Goal: Transaction & Acquisition: Purchase product/service

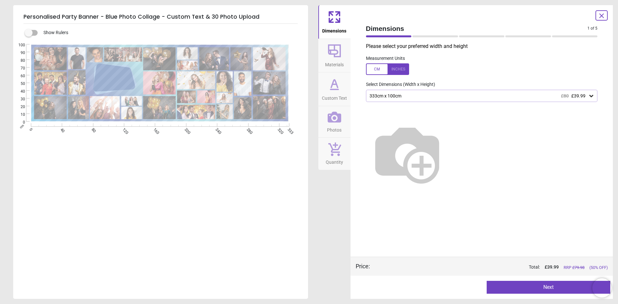
type textarea "**********"
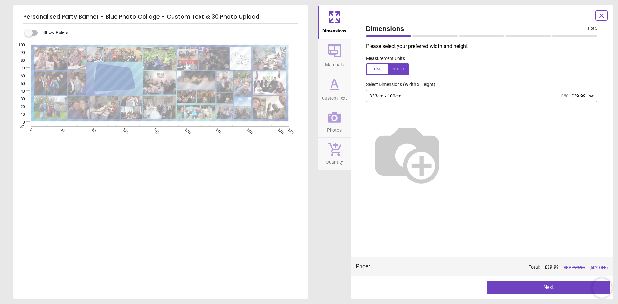
click at [545, 287] on button "Next" at bounding box center [549, 287] width 124 height 13
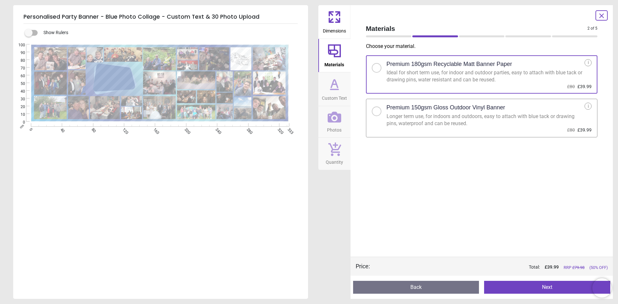
click at [600, 18] on icon at bounding box center [602, 16] width 8 height 8
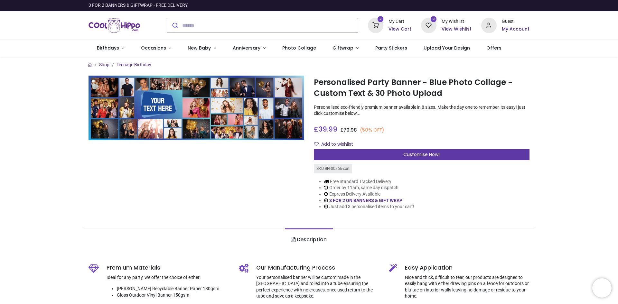
click at [402, 156] on div "Customise Now!" at bounding box center [422, 154] width 216 height 11
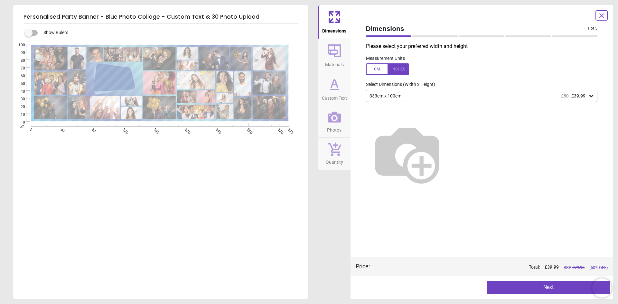
type textarea "**********"
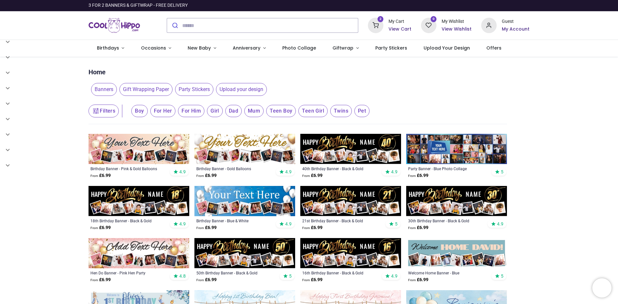
click at [477, 149] on img at bounding box center [456, 149] width 101 height 30
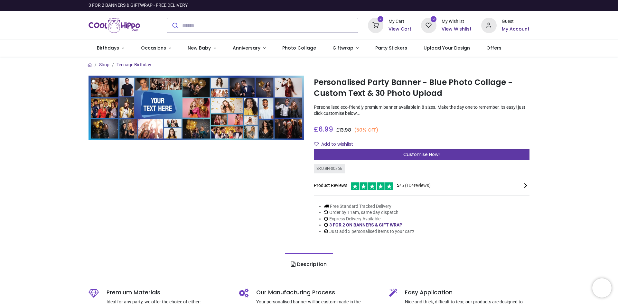
click at [359, 155] on div "Customise Now!" at bounding box center [422, 154] width 216 height 11
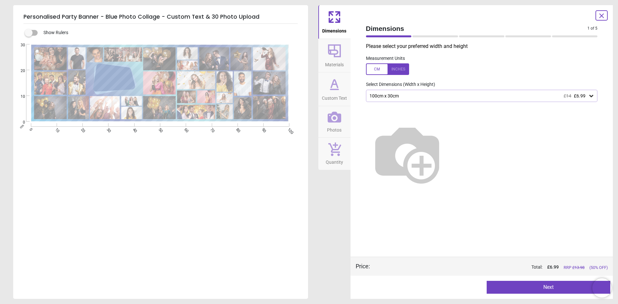
click at [401, 95] on div "100cm x 30cm £14 £6.99" at bounding box center [478, 95] width 219 height 5
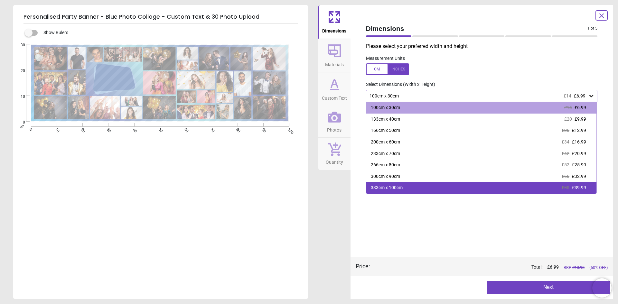
click at [396, 185] on div "333cm x 100cm" at bounding box center [387, 188] width 32 height 6
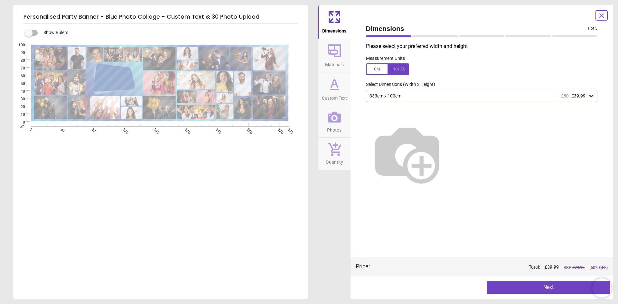
drag, startPoint x: 330, startPoint y: 55, endPoint x: 332, endPoint y: 72, distance: 17.7
click at [330, 55] on icon at bounding box center [334, 50] width 15 height 15
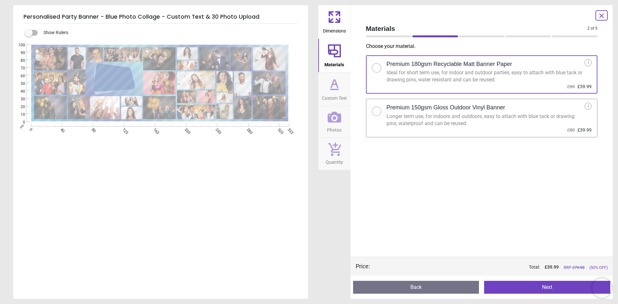
click at [337, 93] on span "Custom Text" at bounding box center [334, 97] width 25 height 10
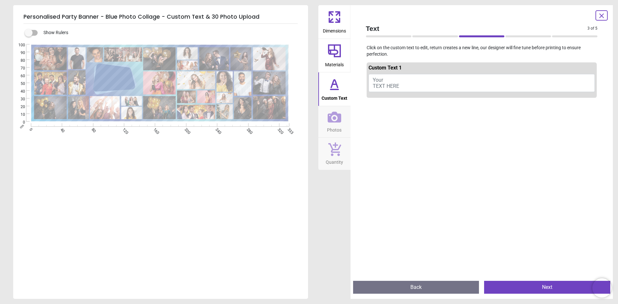
click at [384, 84] on span "Your TEXT HERE" at bounding box center [386, 83] width 26 height 12
click at [398, 81] on button "Happy 80th birthday" at bounding box center [481, 82] width 227 height 16
click at [401, 81] on button "Happy 80th birthday" at bounding box center [481, 82] width 227 height 16
click at [117, 78] on textarea "**********" at bounding box center [114, 79] width 37 height 5
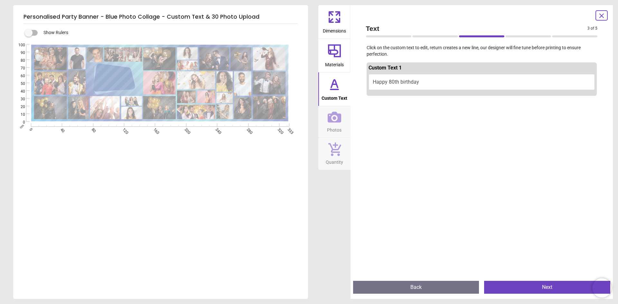
scroll to position [3, 0]
click at [410, 88] on button "Happy 80th birthday" at bounding box center [481, 83] width 227 height 18
click at [394, 87] on button "Happy 80th birthday" at bounding box center [481, 83] width 227 height 18
click at [395, 85] on button "Happy 80th birthday PETER" at bounding box center [481, 83] width 227 height 18
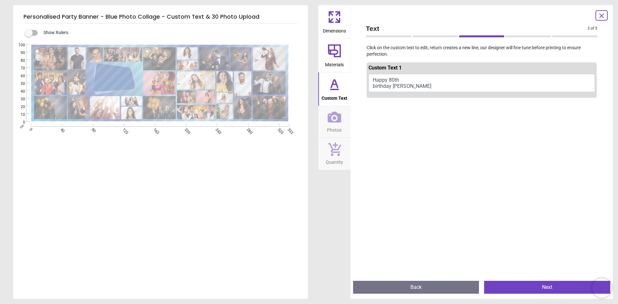
scroll to position [3, 0]
drag, startPoint x: 118, startPoint y: 83, endPoint x: 126, endPoint y: 83, distance: 8.0
click at [125, 83] on textarea "**********" at bounding box center [114, 79] width 37 height 12
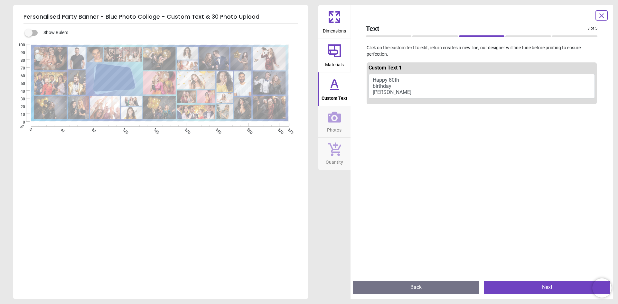
type textarea "**********"
click at [418, 136] on div at bounding box center [482, 259] width 230 height 304
click at [337, 121] on icon at bounding box center [335, 117] width 14 height 11
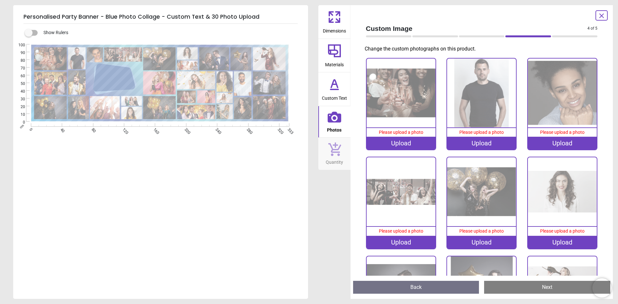
click at [397, 143] on div "Upload" at bounding box center [401, 143] width 69 height 13
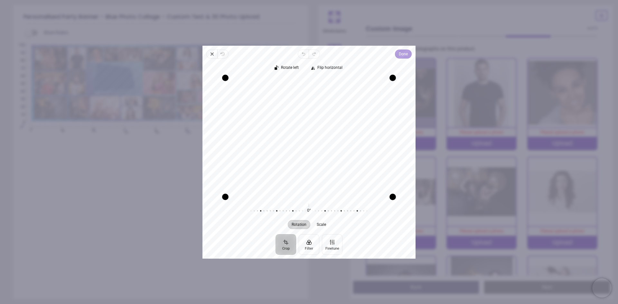
click at [400, 52] on span "Done" at bounding box center [403, 54] width 9 height 8
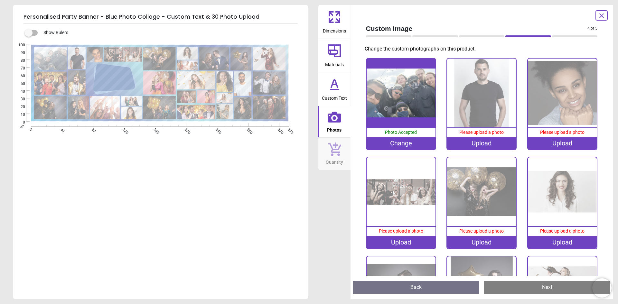
click at [127, 54] on image at bounding box center [123, 54] width 38 height 14
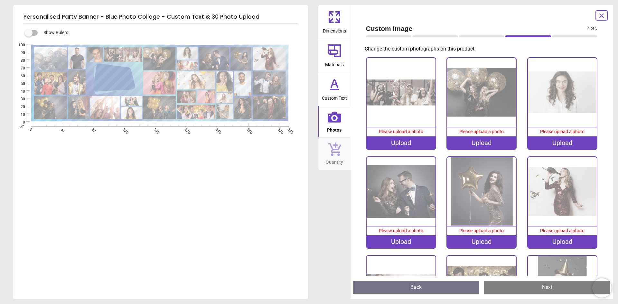
scroll to position [101, 0]
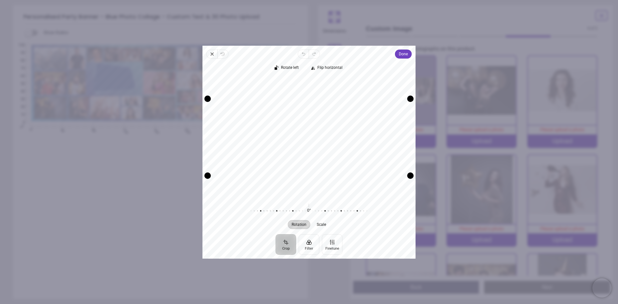
click at [377, 135] on div "Recenter" at bounding box center [309, 137] width 203 height 119
drag, startPoint x: 412, startPoint y: 98, endPoint x: 414, endPoint y: 89, distance: 8.6
click at [414, 89] on div "Recenter" at bounding box center [308, 137] width 213 height 124
drag, startPoint x: 209, startPoint y: 178, endPoint x: 209, endPoint y: 182, distance: 4.5
click at [209, 182] on div "Recenter" at bounding box center [309, 137] width 203 height 119
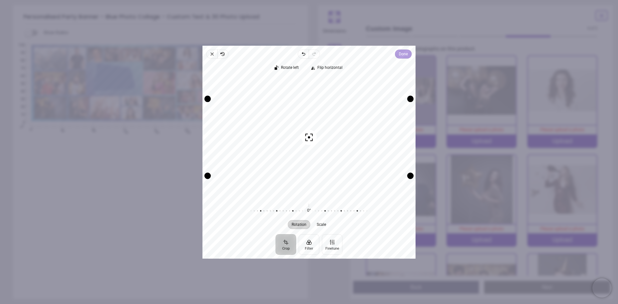
click at [405, 54] on span "Done" at bounding box center [403, 54] width 9 height 8
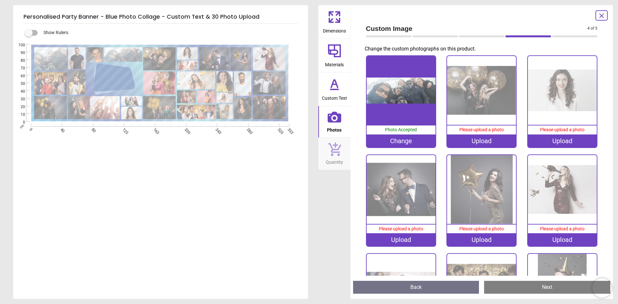
click at [394, 141] on div "Change" at bounding box center [401, 141] width 69 height 13
click at [396, 140] on div "Change" at bounding box center [401, 141] width 69 height 13
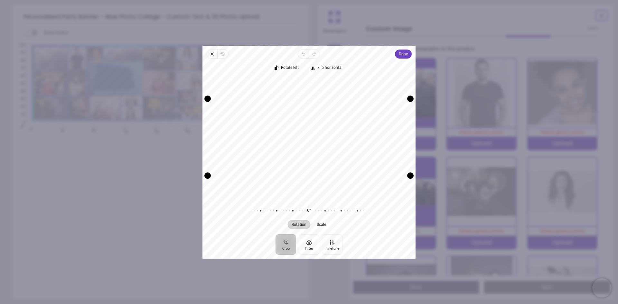
scroll to position [101, 0]
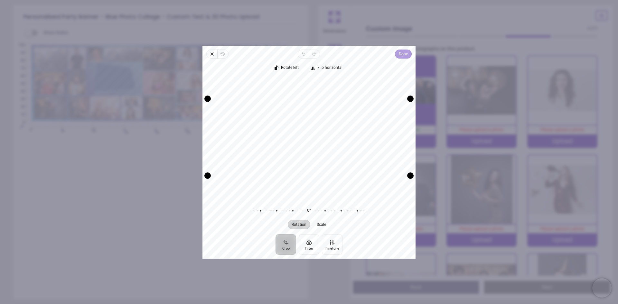
click at [404, 51] on span "Done" at bounding box center [403, 54] width 9 height 8
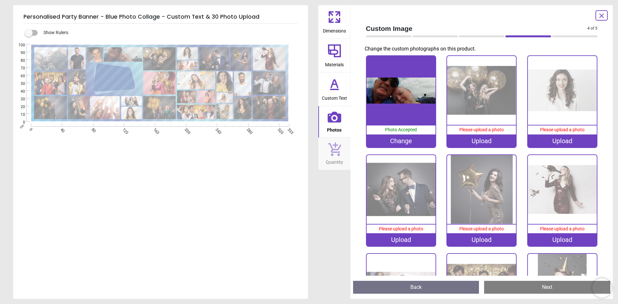
click at [399, 142] on div "Change" at bounding box center [401, 141] width 69 height 13
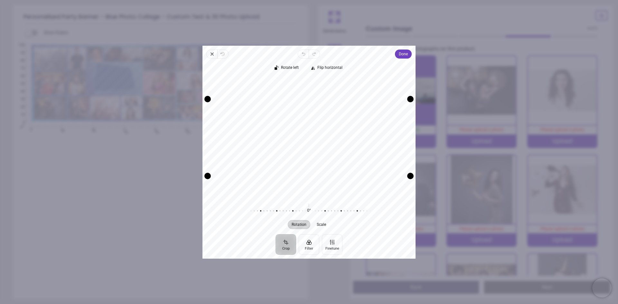
drag, startPoint x: 297, startPoint y: 137, endPoint x: 296, endPoint y: 133, distance: 4.6
click at [296, 133] on div "Recenter" at bounding box center [309, 137] width 203 height 119
click at [398, 54] on button "Done" at bounding box center [403, 54] width 17 height 9
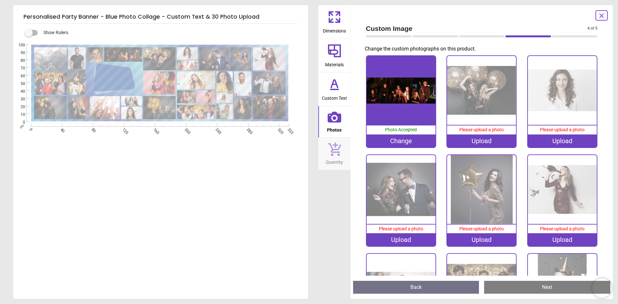
click at [49, 85] on image at bounding box center [50, 82] width 33 height 23
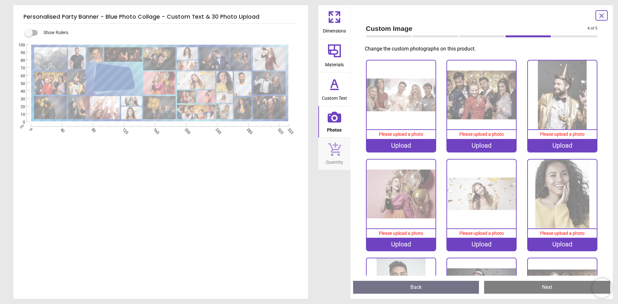
scroll to position [297, 0]
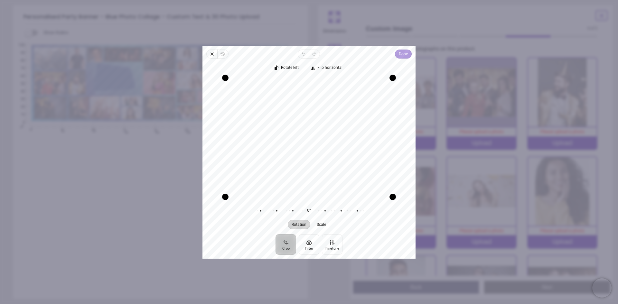
click at [399, 51] on span "Done" at bounding box center [403, 54] width 9 height 8
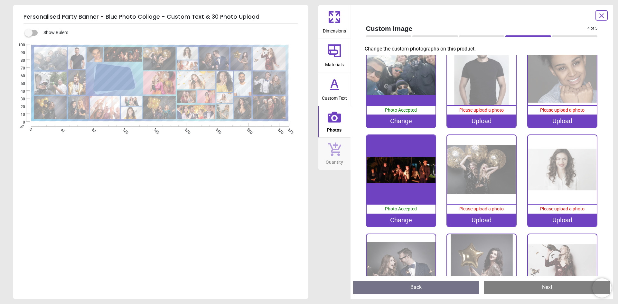
scroll to position [0, 0]
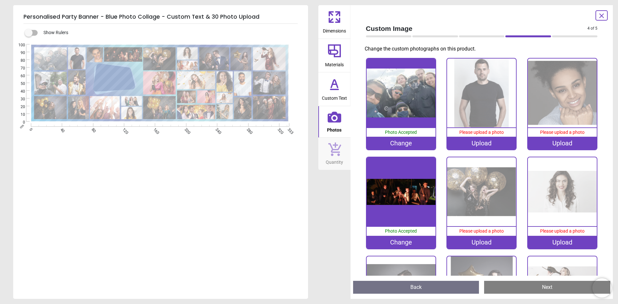
click at [474, 142] on div "Upload" at bounding box center [481, 143] width 69 height 13
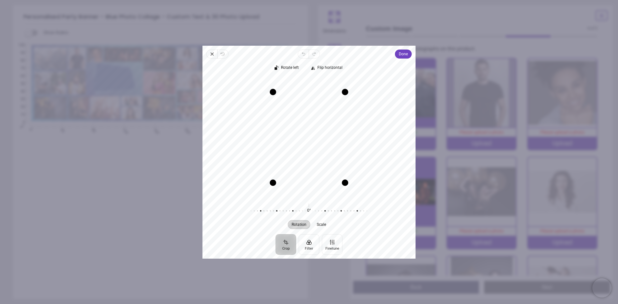
drag, startPoint x: 321, startPoint y: 133, endPoint x: 319, endPoint y: 142, distance: 8.7
click at [319, 142] on div "Recenter" at bounding box center [309, 137] width 203 height 119
click at [211, 54] on icon "button" at bounding box center [211, 53] width 5 height 5
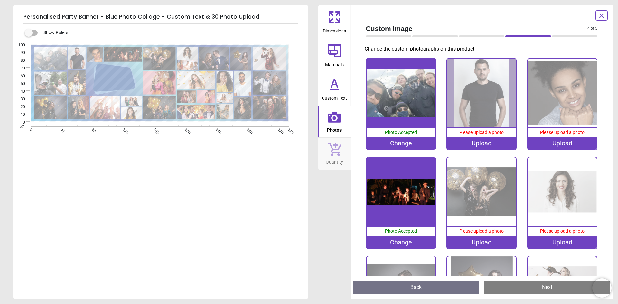
click at [79, 109] on image at bounding box center [78, 107] width 21 height 23
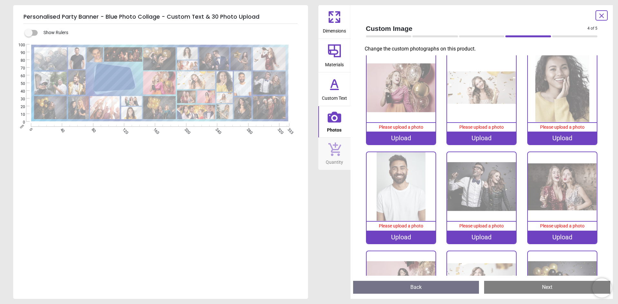
scroll to position [566, 0]
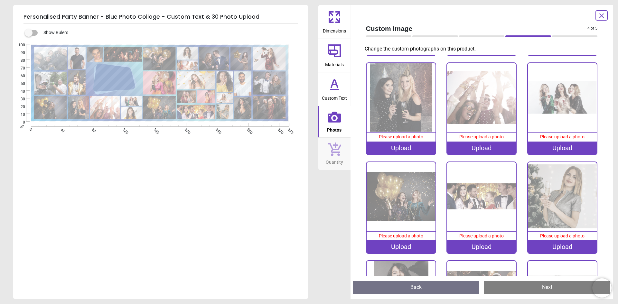
scroll to position [689, 0]
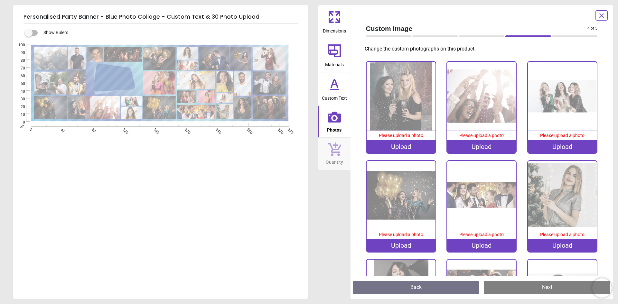
drag, startPoint x: 383, startPoint y: 139, endPoint x: 399, endPoint y: 138, distance: 16.5
click at [383, 140] on div "Upload" at bounding box center [401, 146] width 69 height 13
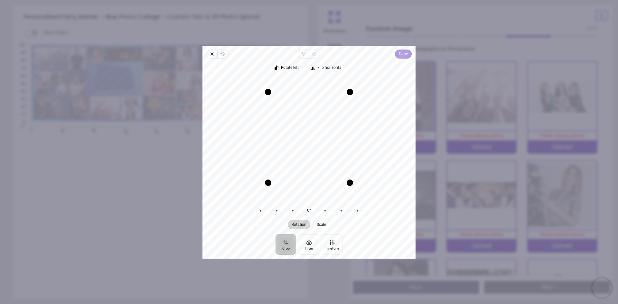
click at [405, 53] on span "Done" at bounding box center [403, 54] width 9 height 8
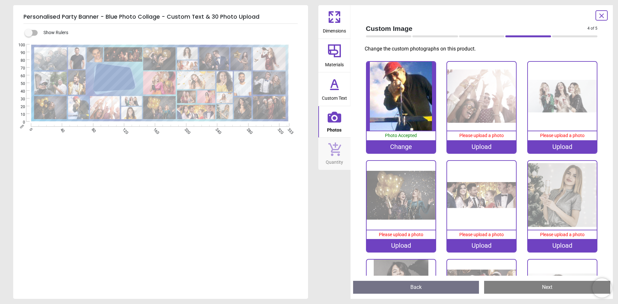
click at [78, 56] on image at bounding box center [77, 58] width 18 height 22
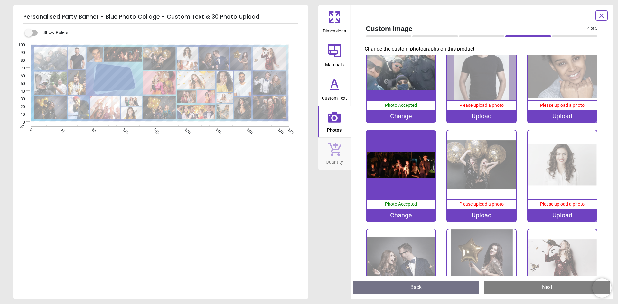
scroll to position [3, 0]
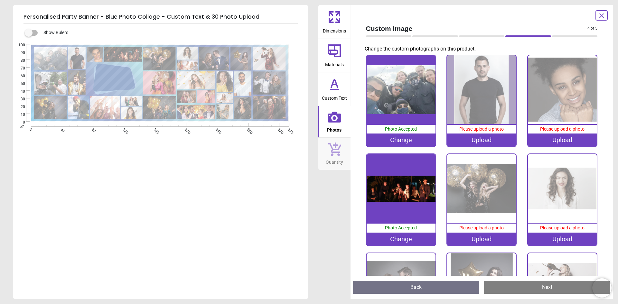
click at [458, 137] on div "Upload" at bounding box center [481, 140] width 69 height 13
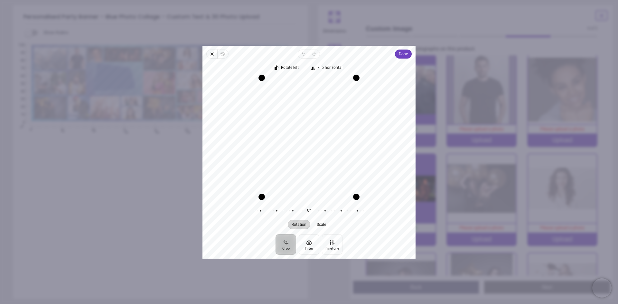
drag, startPoint x: 293, startPoint y: 158, endPoint x: 307, endPoint y: 157, distance: 13.9
click at [307, 157] on div "Recenter" at bounding box center [309, 137] width 203 height 119
click at [210, 55] on icon "button" at bounding box center [211, 53] width 5 height 5
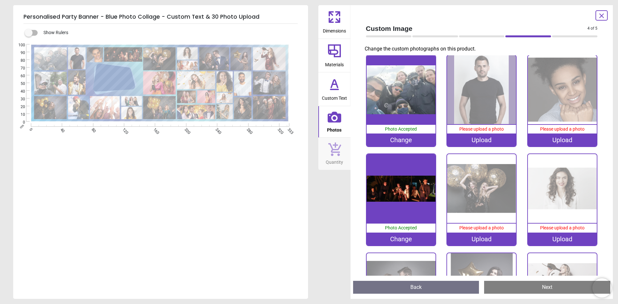
click at [133, 113] on image at bounding box center [131, 113] width 21 height 13
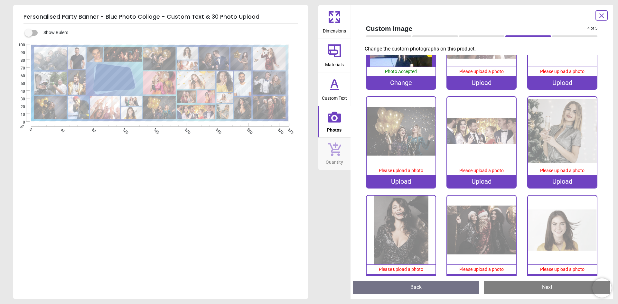
scroll to position [762, 0]
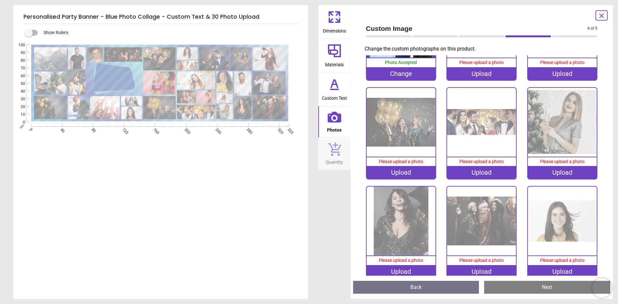
click at [549, 265] on div "Upload" at bounding box center [562, 271] width 69 height 13
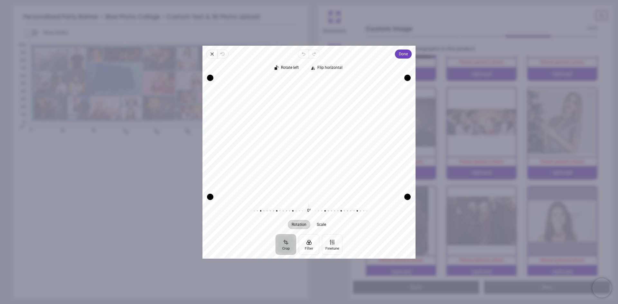
click at [286, 187] on div "Recenter" at bounding box center [309, 137] width 203 height 119
click at [399, 57] on span "Done" at bounding box center [403, 54] width 9 height 8
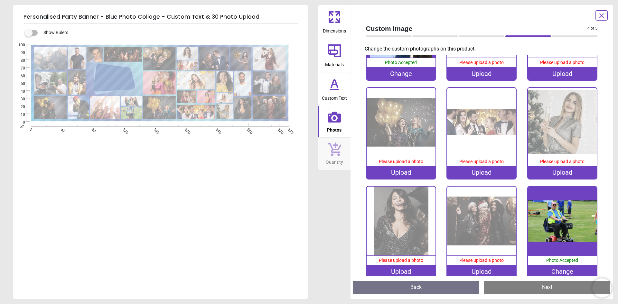
click at [170, 83] on image at bounding box center [159, 82] width 33 height 23
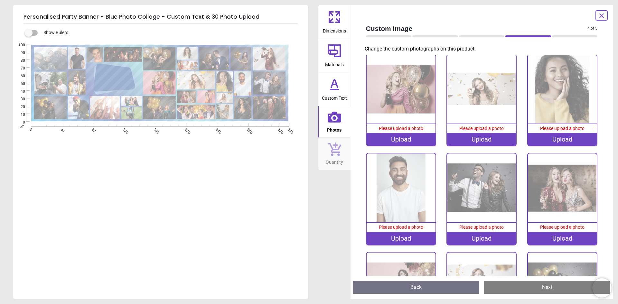
scroll to position [395, 0]
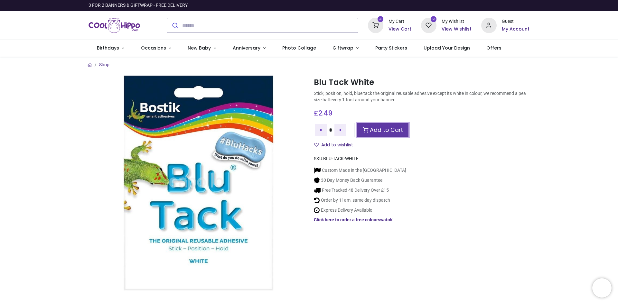
click at [379, 131] on link "Add to Cart" at bounding box center [382, 130] width 51 height 14
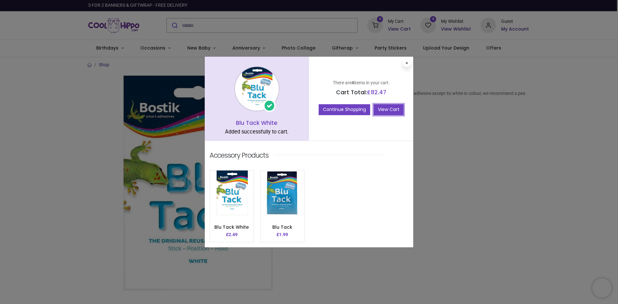
click at [394, 110] on link "View Cart" at bounding box center [389, 109] width 30 height 11
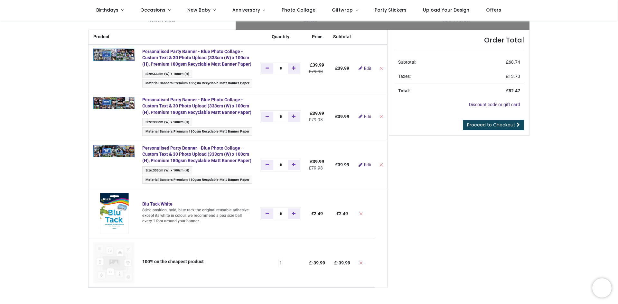
scroll to position [32, 0]
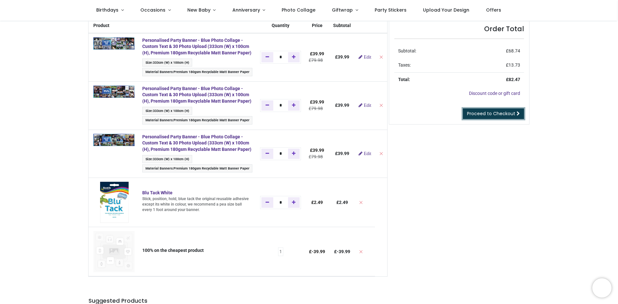
click at [479, 115] on span "Proceed to Checkout" at bounding box center [491, 113] width 48 height 6
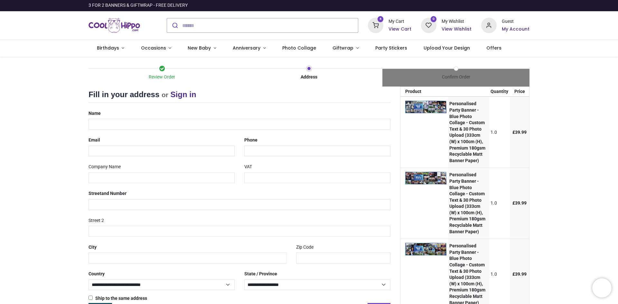
select select "***"
click at [169, 126] on input "text" at bounding box center [239, 124] width 302 height 11
type input "**********"
click at [126, 151] on input "email" at bounding box center [161, 151] width 146 height 11
type input "**********"
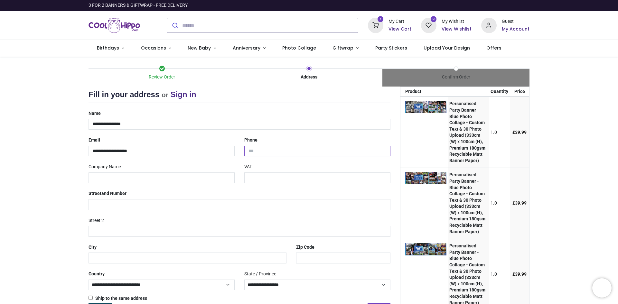
click at [261, 149] on input "tel" at bounding box center [317, 151] width 146 height 11
click at [246, 152] on input "**********" at bounding box center [317, 151] width 146 height 11
type input "**********"
click at [214, 177] on input "text" at bounding box center [161, 177] width 146 height 11
click at [194, 206] on input "text" at bounding box center [239, 204] width 302 height 11
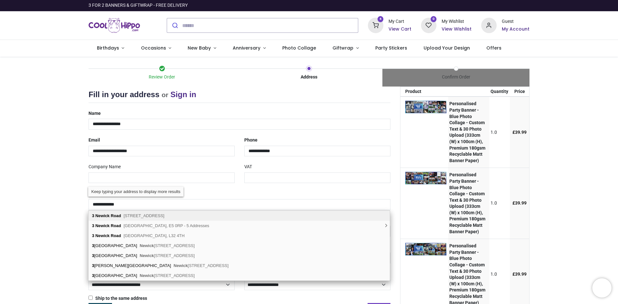
click at [188, 216] on div "3 Newick Road Eastbourne, BN20 8UA" at bounding box center [238, 216] width 301 height 10
type input "**********"
type input "********"
select select "***"
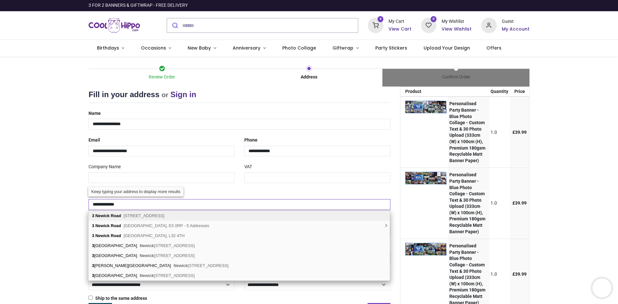
type input "**********"
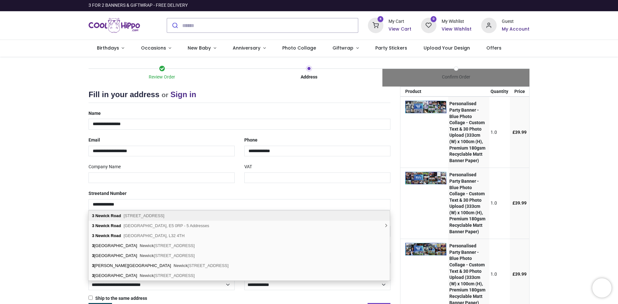
click at [150, 217] on span "Eastbourne, BN20 8UA" at bounding box center [144, 215] width 41 height 5
select select "***"
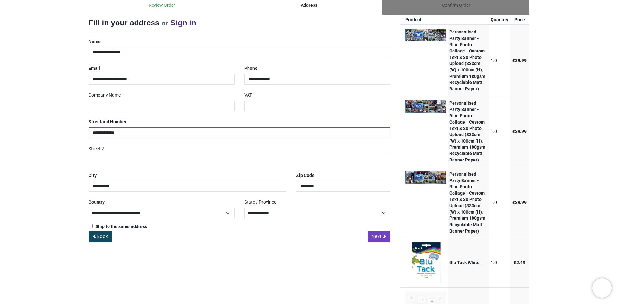
scroll to position [97, 0]
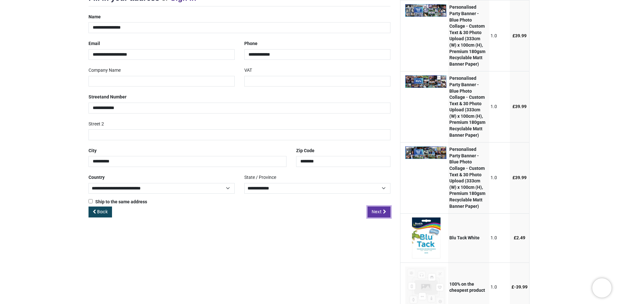
click at [381, 214] on span "Next" at bounding box center [377, 212] width 10 height 6
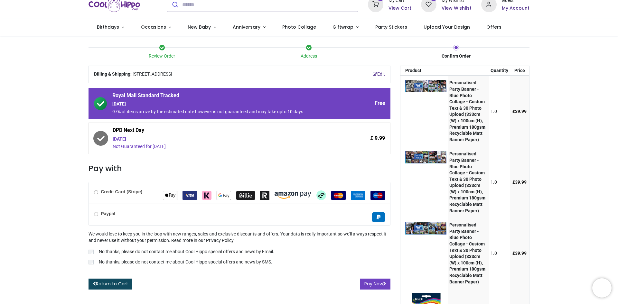
scroll to position [32, 0]
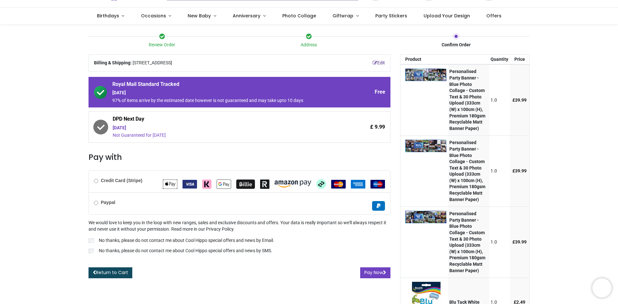
click at [233, 132] on span "[DATE] Not Guaranteed for [DATE]" at bounding box center [222, 132] width 218 height 14
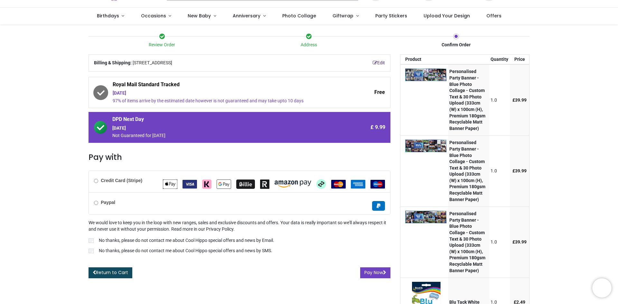
click at [108, 181] on b "Credit Card (Stripe)" at bounding box center [122, 180] width 42 height 5
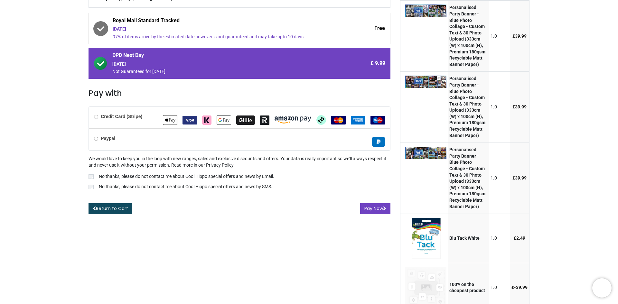
scroll to position [97, 0]
click at [134, 187] on p "No thanks, please do not contact me about Cool Hippo special offers and news by…" at bounding box center [185, 186] width 173 height 6
click at [369, 207] on button "Pay Now" at bounding box center [375, 208] width 30 height 11
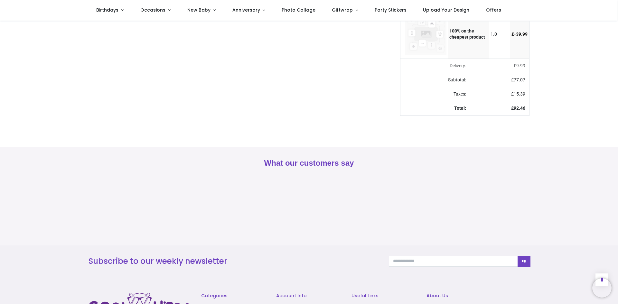
scroll to position [322, 0]
